Goal: Task Accomplishment & Management: Use online tool/utility

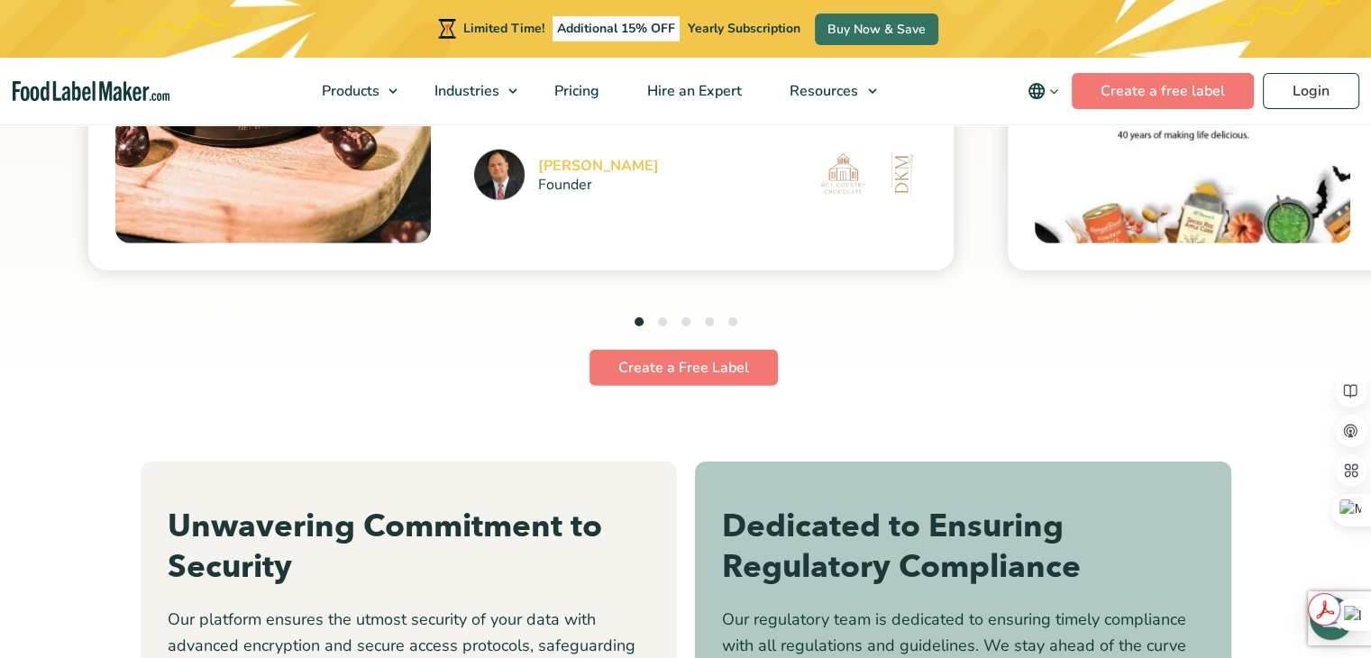
scroll to position [5157, 0]
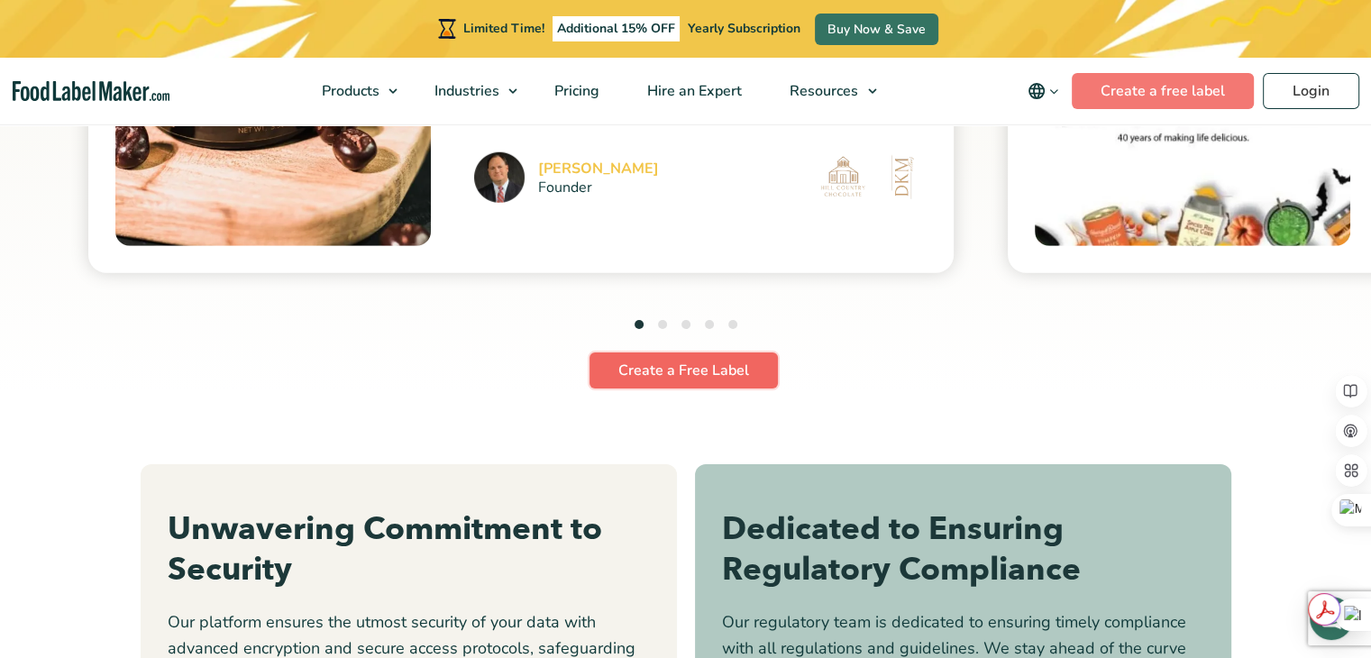
click at [639, 373] on link "Create a Free Label" at bounding box center [684, 371] width 188 height 36
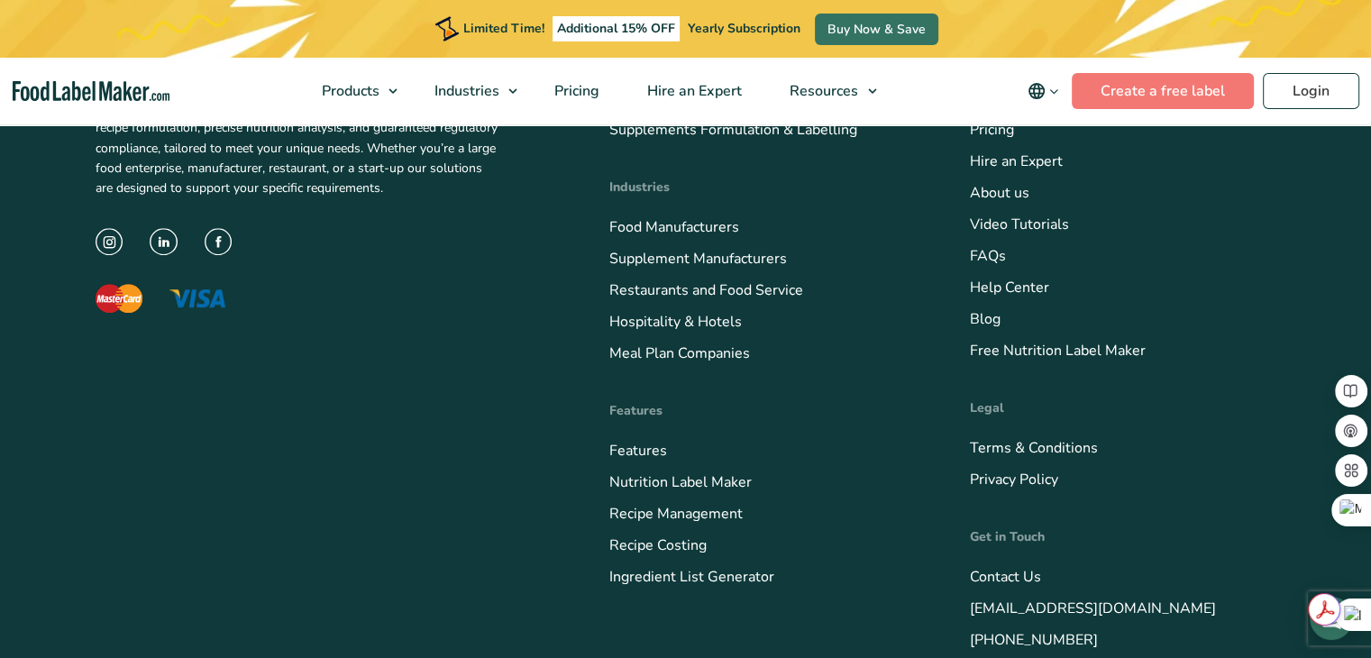
scroll to position [8500, 0]
